Goal: Check status: Check status

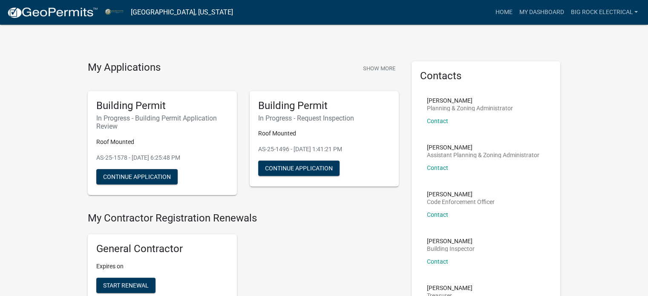
click at [65, 10] on img at bounding box center [52, 12] width 91 height 13
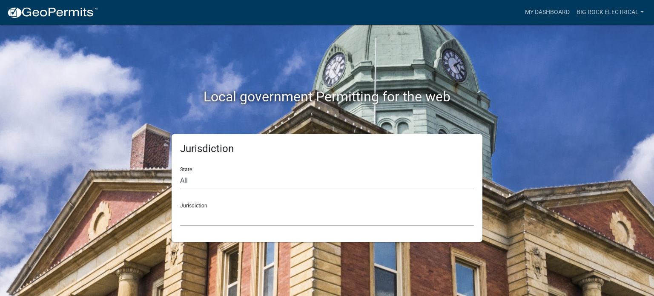
click at [235, 221] on select "[GEOGRAPHIC_DATA], [US_STATE] [GEOGRAPHIC_DATA], [US_STATE][PERSON_NAME][GEOGRA…" at bounding box center [327, 216] width 294 height 17
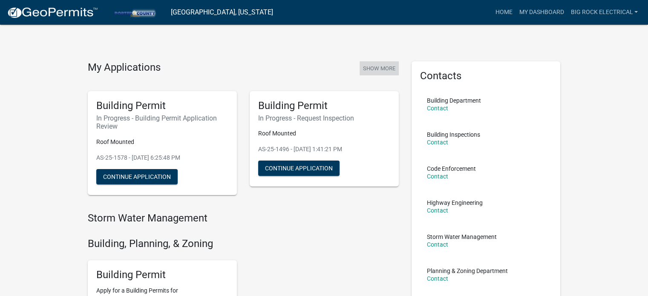
click at [388, 65] on button "Show More" at bounding box center [378, 68] width 39 height 14
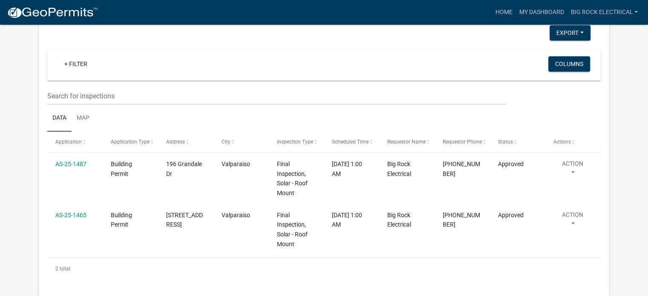
scroll to position [721, 0]
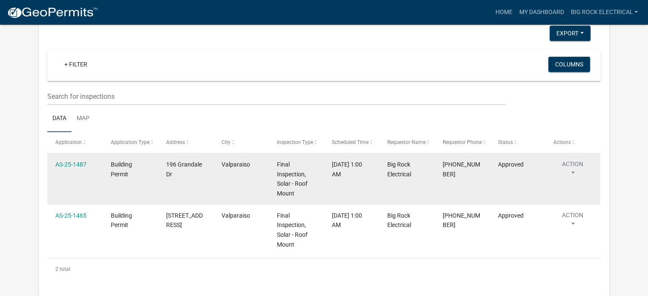
click at [348, 172] on span "[DATE] 1:00 AM" at bounding box center [347, 169] width 30 height 17
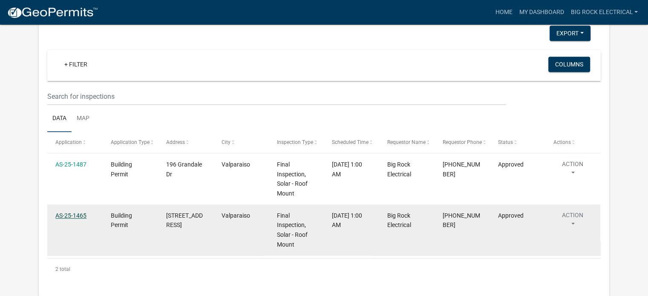
click at [77, 215] on link "AS-25-1465" at bounding box center [70, 215] width 31 height 7
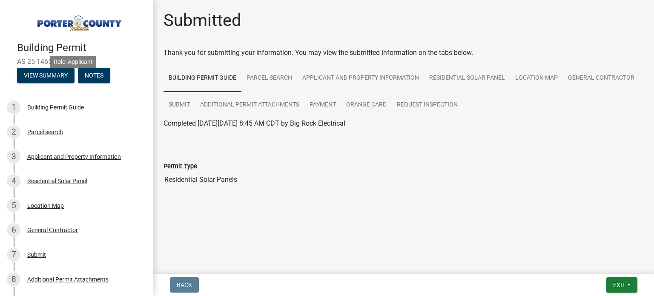
scroll to position [191, 0]
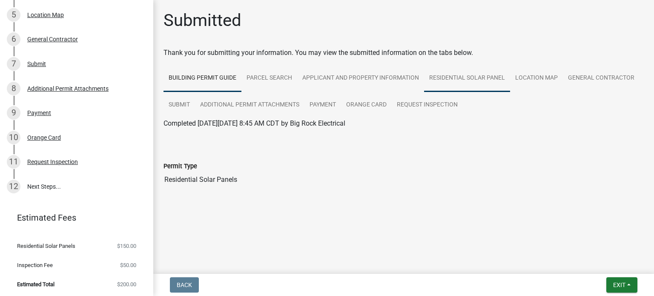
click at [467, 76] on link "Residential Solar Panel" at bounding box center [467, 78] width 86 height 27
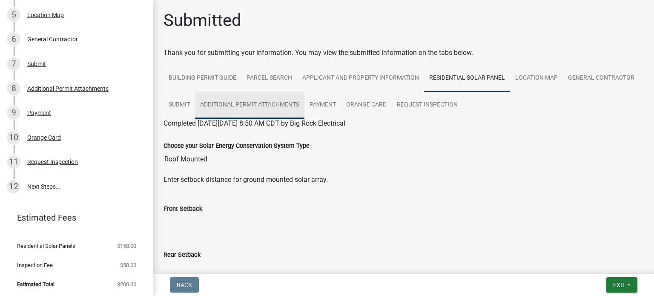
click at [304, 100] on link "Additional Permit Attachments" at bounding box center [249, 105] width 109 height 27
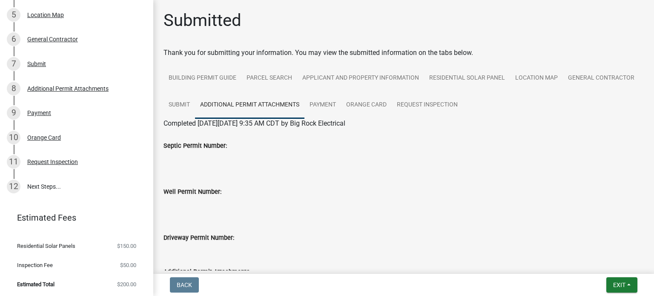
scroll to position [83, 0]
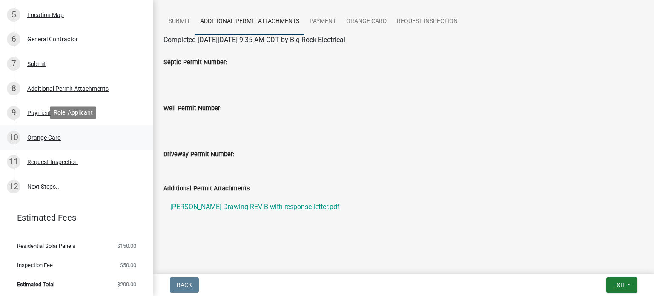
click at [42, 135] on div "Orange Card" at bounding box center [44, 138] width 34 height 6
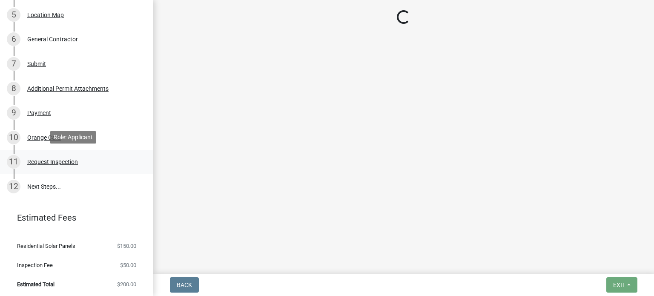
click at [43, 160] on div "Request Inspection" at bounding box center [52, 162] width 51 height 6
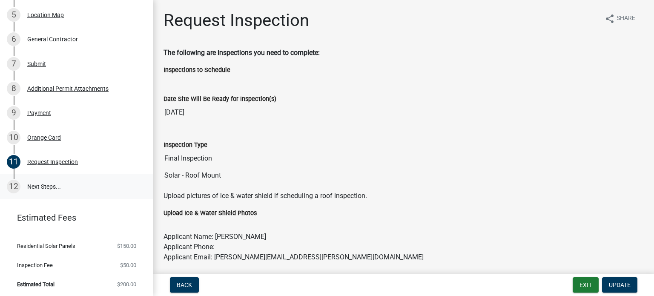
click at [47, 183] on link "12 Next Steps..." at bounding box center [76, 186] width 153 height 25
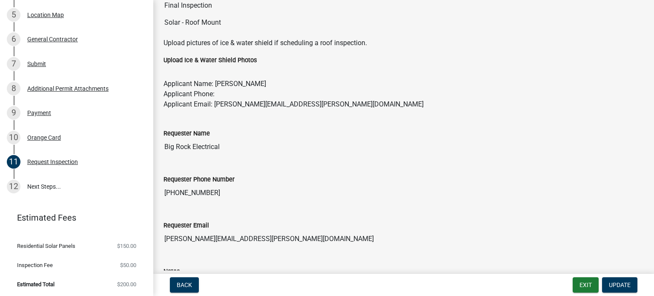
scroll to position [276, 0]
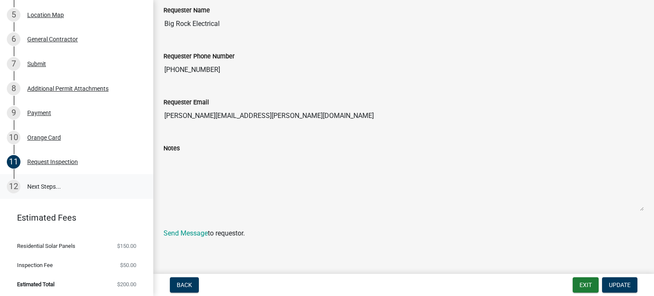
click at [48, 183] on link "12 Next Steps..." at bounding box center [76, 186] width 153 height 25
click at [48, 135] on div "Orange Card" at bounding box center [44, 138] width 34 height 6
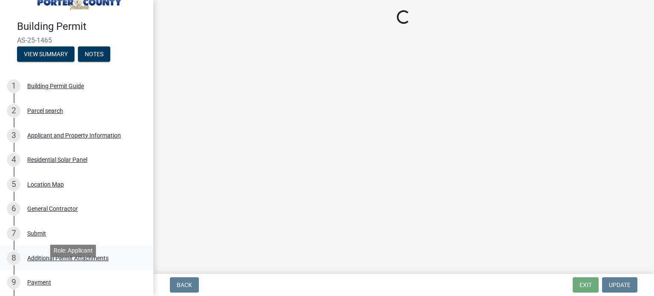
scroll to position [0, 0]
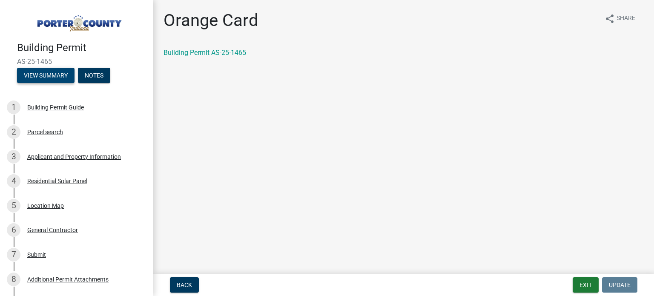
click at [47, 80] on button "View Summary" at bounding box center [45, 75] width 57 height 15
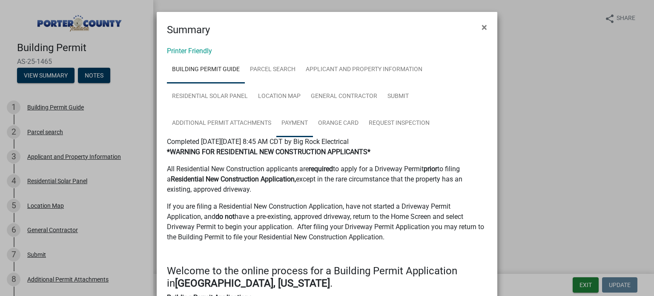
click at [289, 120] on link "Payment" at bounding box center [294, 123] width 37 height 27
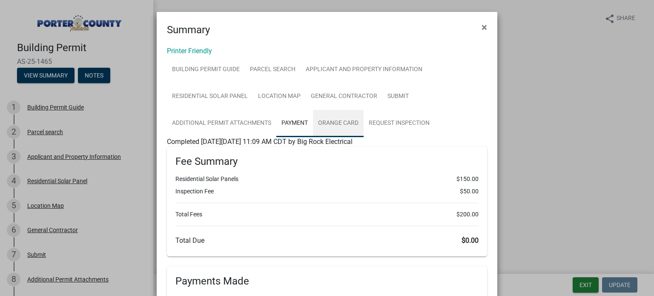
click at [351, 119] on link "Orange Card" at bounding box center [338, 123] width 51 height 27
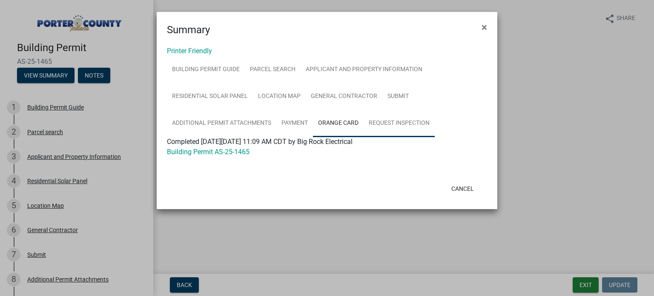
click at [397, 120] on link "Request Inspection" at bounding box center [399, 123] width 71 height 27
